Goal: Information Seeking & Learning: Learn about a topic

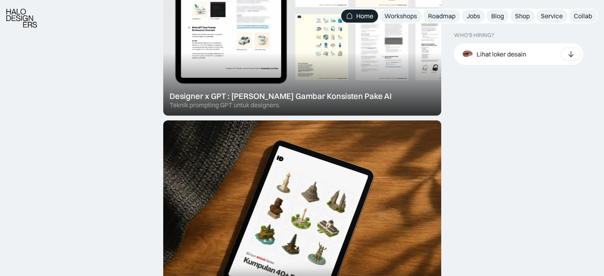
scroll to position [370, 0]
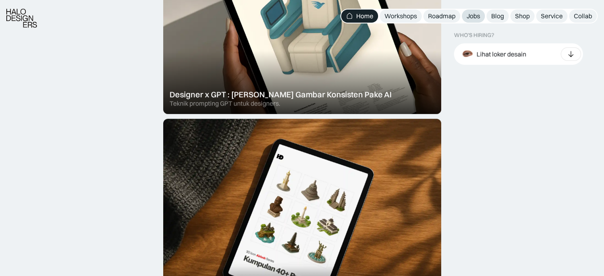
click at [478, 16] on div "Jobs" at bounding box center [474, 16] width 14 height 8
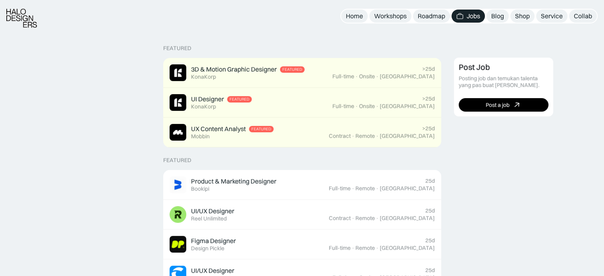
scroll to position [171, 0]
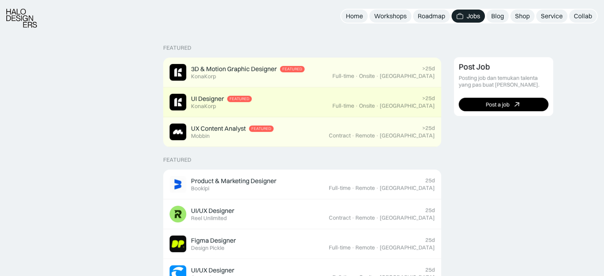
click at [380, 111] on link "UI Designer Featured KonaKorp >25d Full-time · Onsite · Jakarta" at bounding box center [302, 102] width 278 height 30
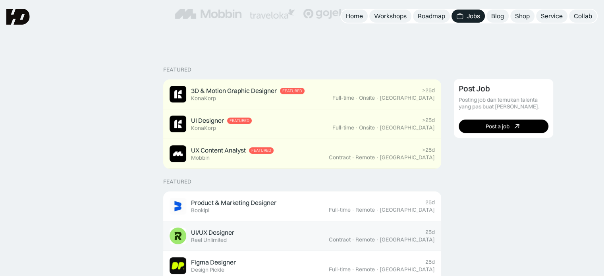
scroll to position [149, 0]
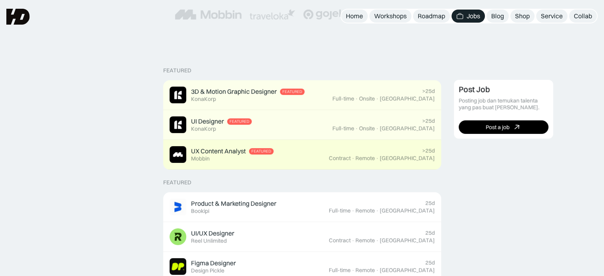
click at [323, 163] on div "UX Content Analyst Featured Mobbin" at bounding box center [249, 154] width 159 height 17
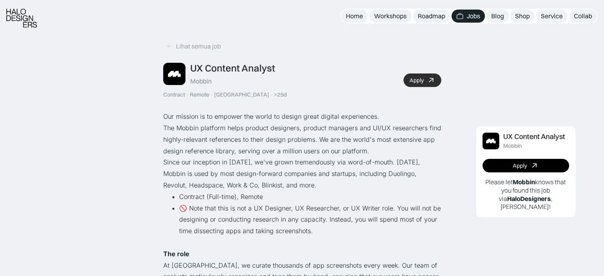
click at [426, 76] on link "Apply" at bounding box center [423, 81] width 38 height 14
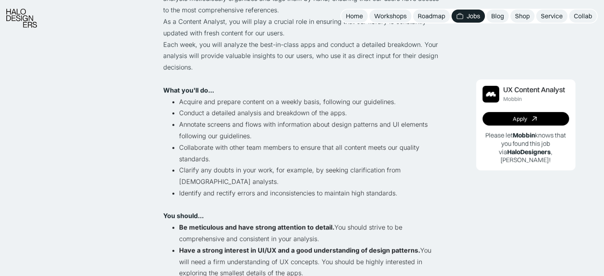
scroll to position [303, 0]
